Goal: Task Accomplishment & Management: Manage account settings

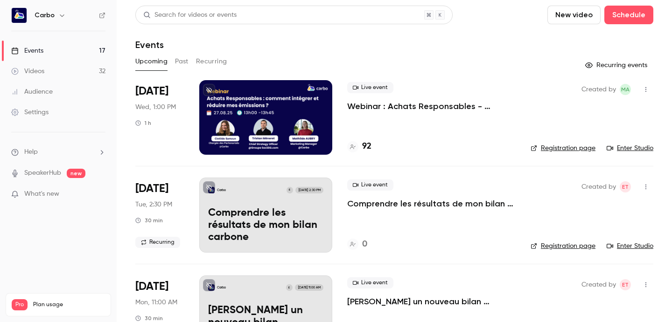
click at [288, 112] on div at bounding box center [265, 117] width 133 height 75
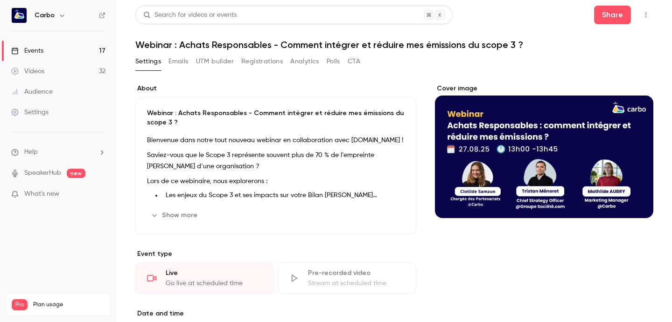
click at [277, 62] on button "Registrations" at bounding box center [262, 61] width 42 height 15
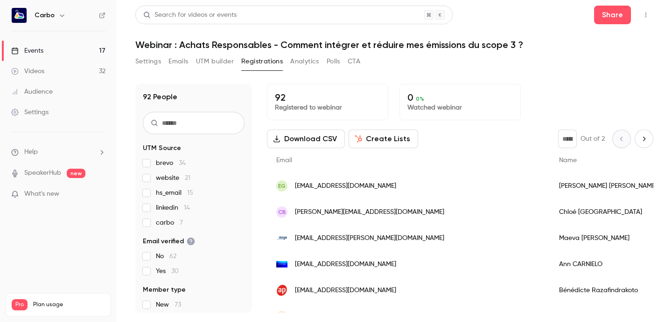
click at [182, 126] on input "text" at bounding box center [194, 123] width 102 height 22
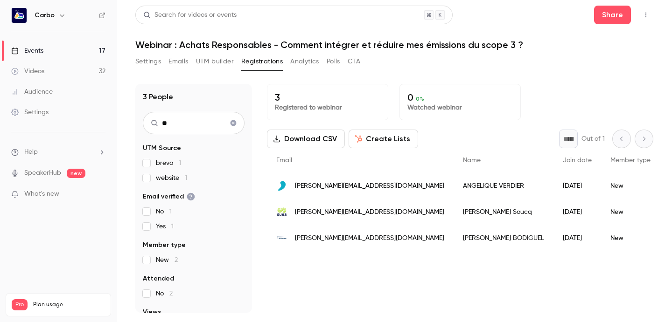
type input "*"
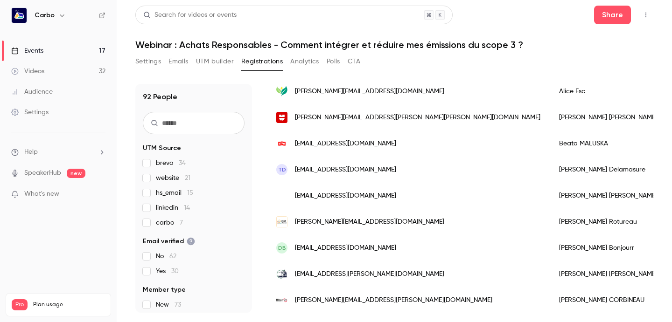
scroll to position [276, 0]
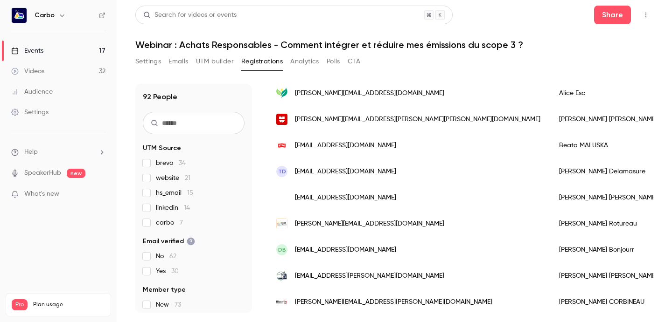
click at [331, 99] on div "[PERSON_NAME][EMAIL_ADDRESS][DOMAIN_NAME]" at bounding box center [408, 93] width 283 height 26
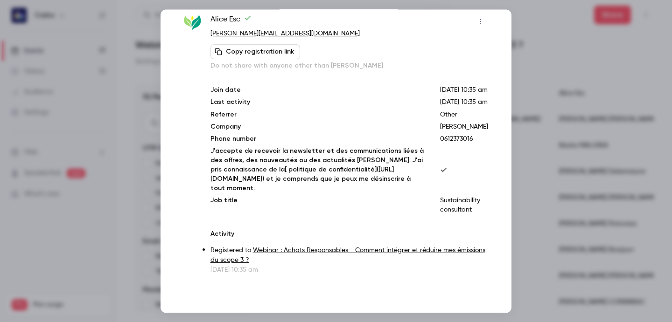
scroll to position [0, 0]
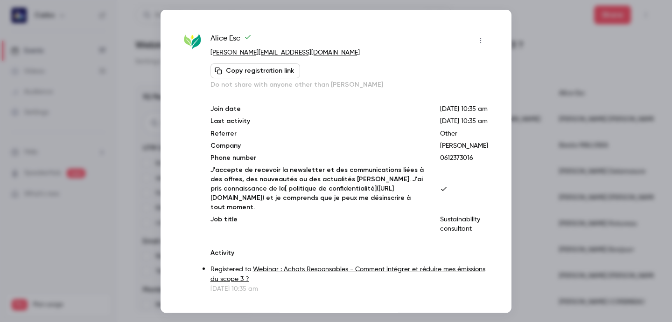
click at [581, 149] on div at bounding box center [336, 161] width 672 height 322
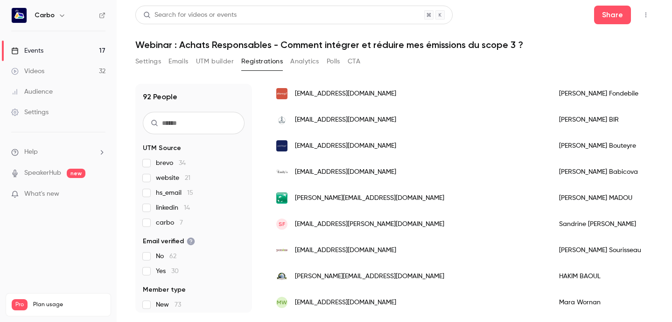
scroll to position [546, 0]
